Goal: Task Accomplishment & Management: Book appointment/travel/reservation

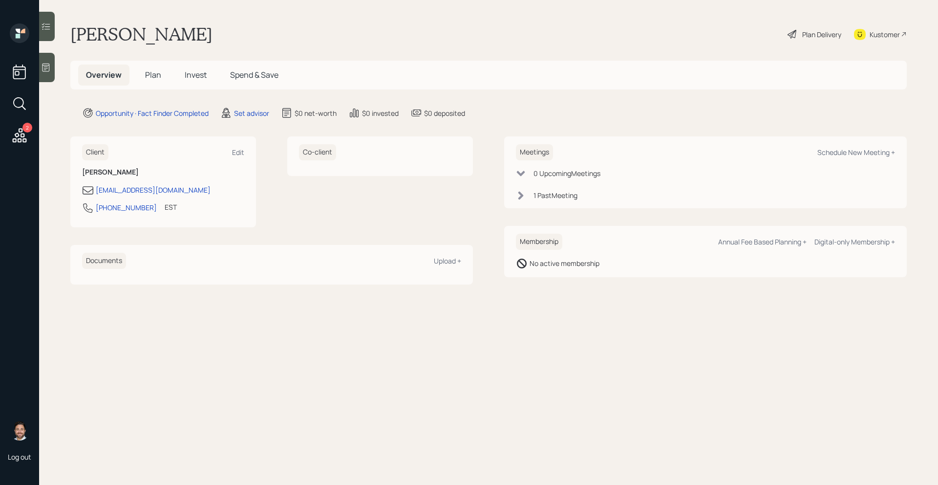
click at [159, 74] on span "Plan" at bounding box center [153, 74] width 16 height 11
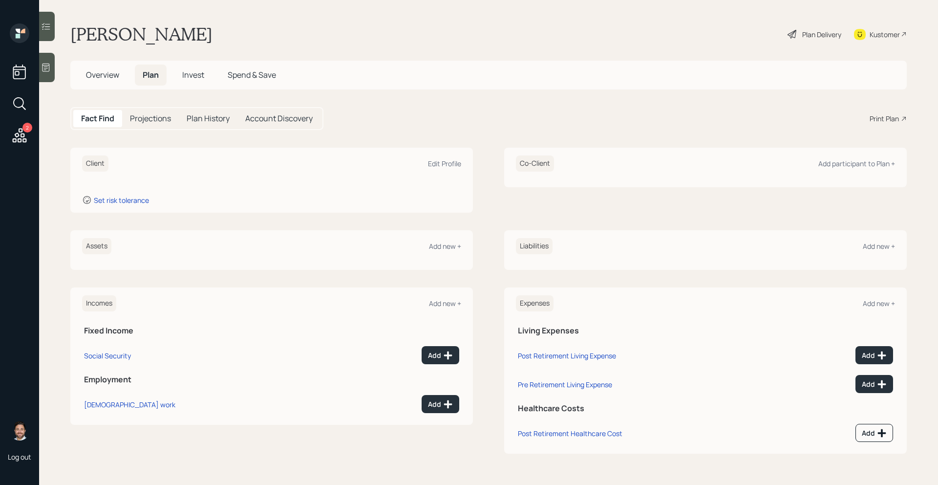
click at [103, 81] on h5 "Overview" at bounding box center [102, 75] width 49 height 21
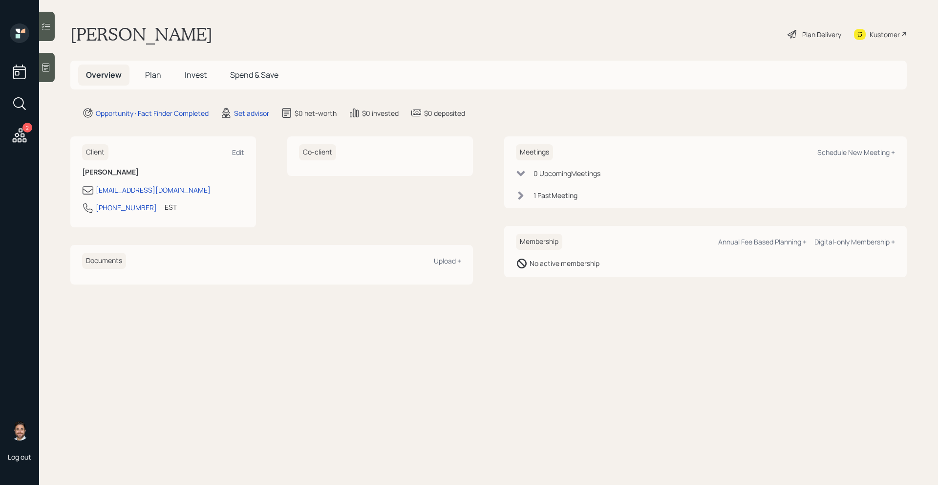
click at [527, 193] on div "1 Past Meeting" at bounding box center [705, 195] width 379 height 10
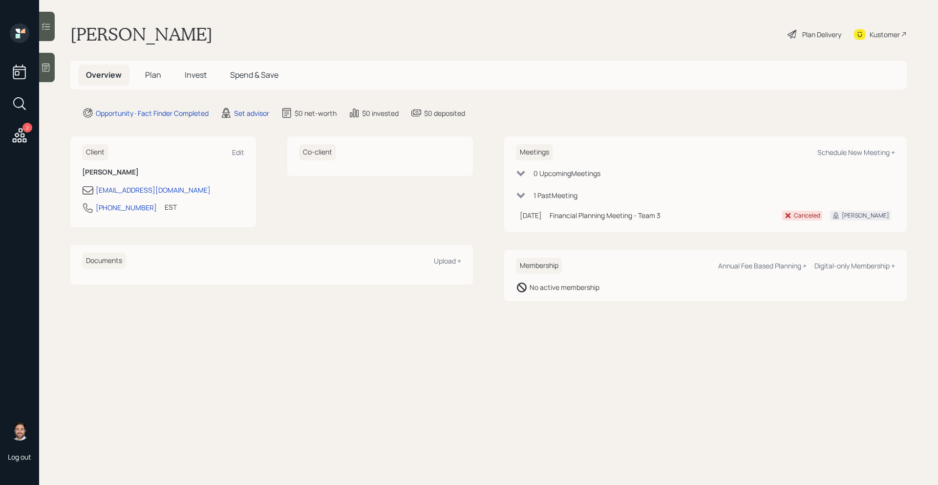
click at [154, 74] on span "Plan" at bounding box center [153, 74] width 16 height 11
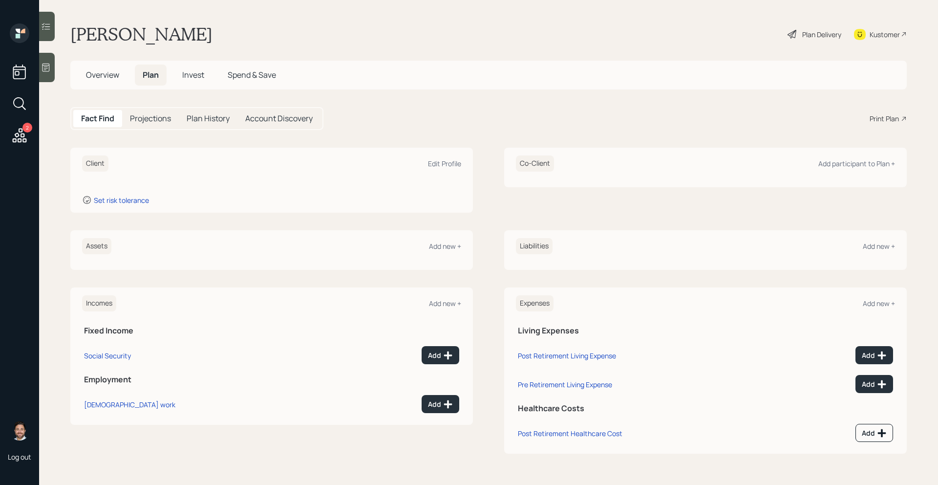
click at [200, 75] on span "Invest" at bounding box center [193, 74] width 22 height 11
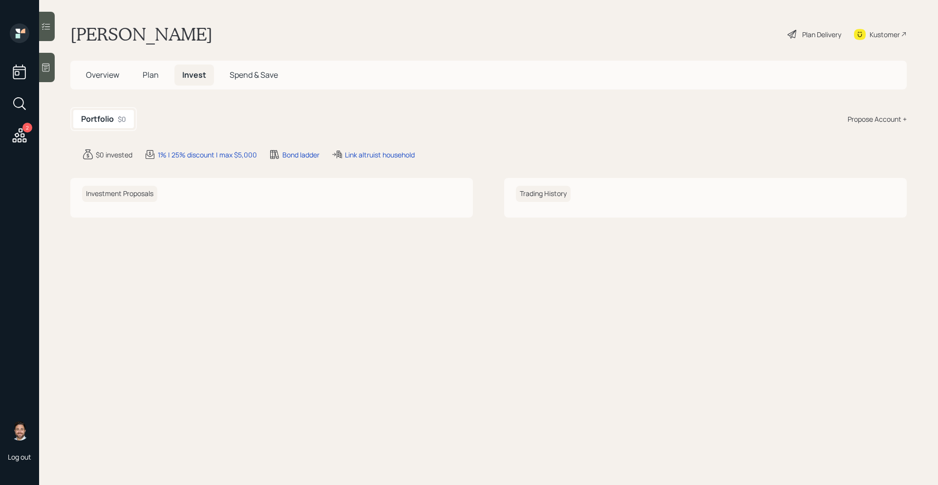
click at [154, 78] on span "Plan" at bounding box center [151, 74] width 16 height 11
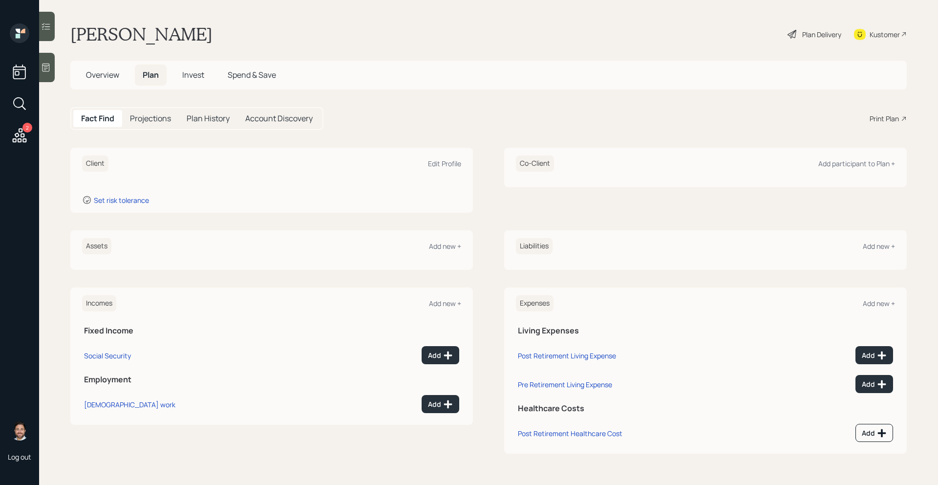
click at [119, 76] on h5 "Overview" at bounding box center [102, 75] width 49 height 21
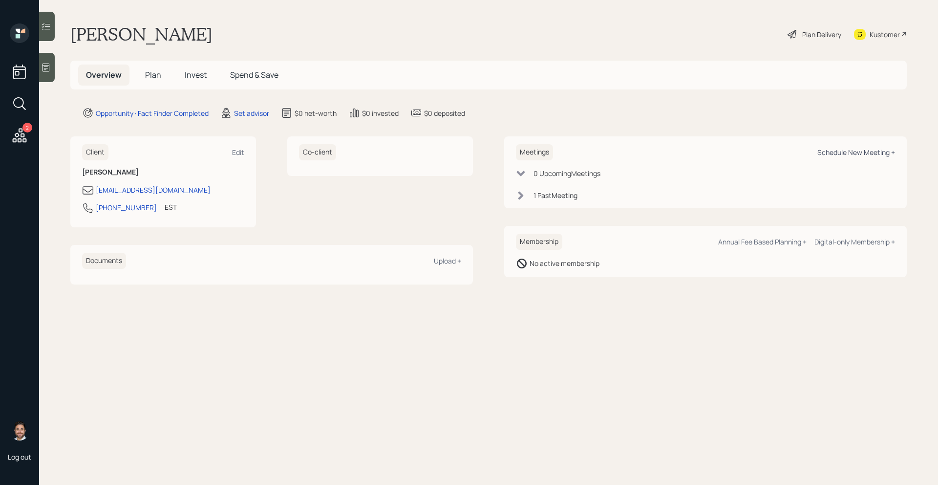
click at [854, 149] on div "Schedule New Meeting +" at bounding box center [857, 152] width 78 height 9
select select "round-[PERSON_NAME]"
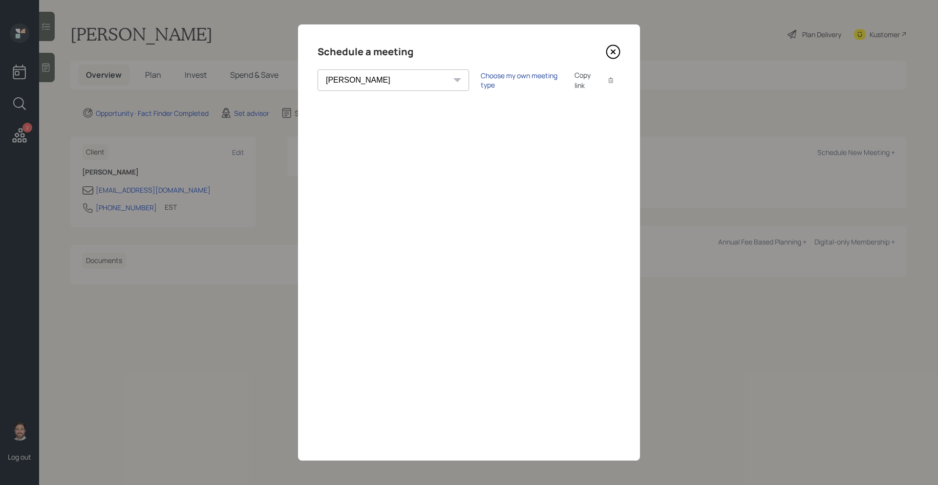
click at [484, 80] on div "Choose my own meeting type" at bounding box center [522, 80] width 82 height 19
click at [613, 57] on icon at bounding box center [613, 51] width 15 height 15
